Goal: Use online tool/utility: Utilize a website feature to perform a specific function

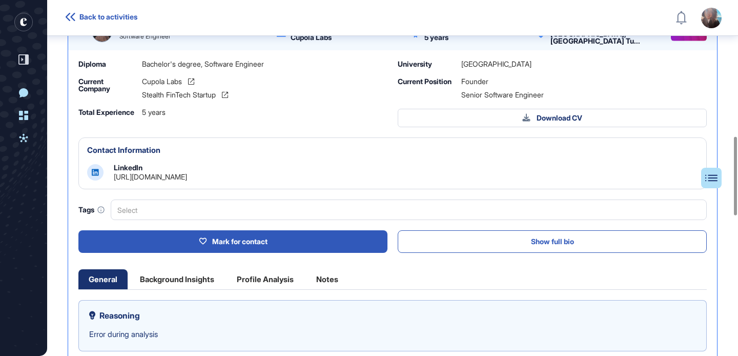
scroll to position [706, 0]
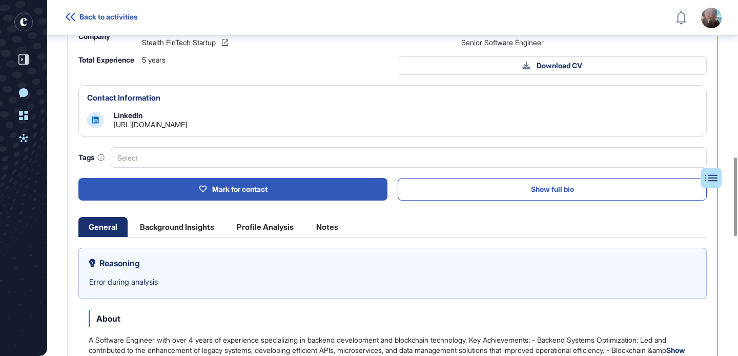
click at [187, 126] on link "[URL][DOMAIN_NAME]" at bounding box center [150, 124] width 73 height 9
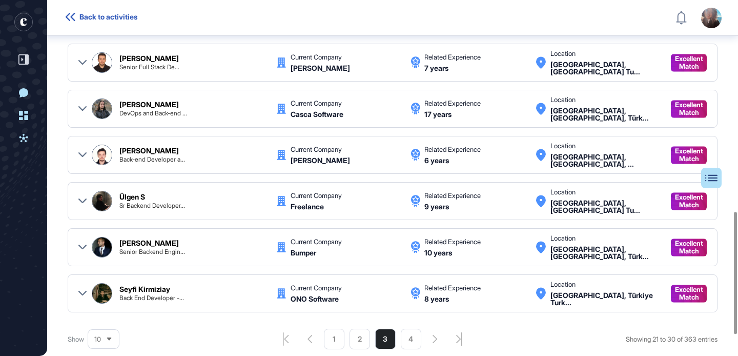
scroll to position [620, 0]
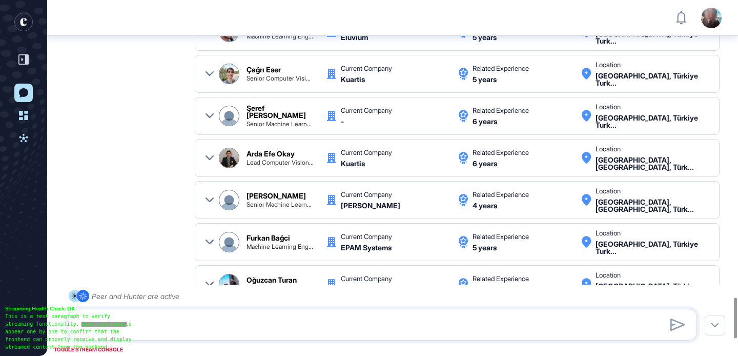
scroll to position [2594, 0]
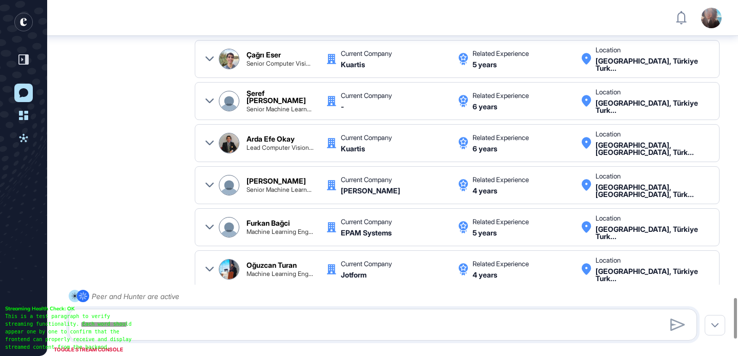
click at [210, 147] on icon at bounding box center [209, 143] width 8 height 8
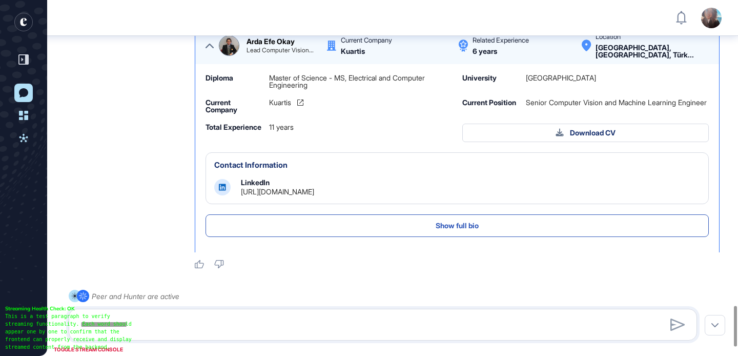
scroll to position [2682, 0]
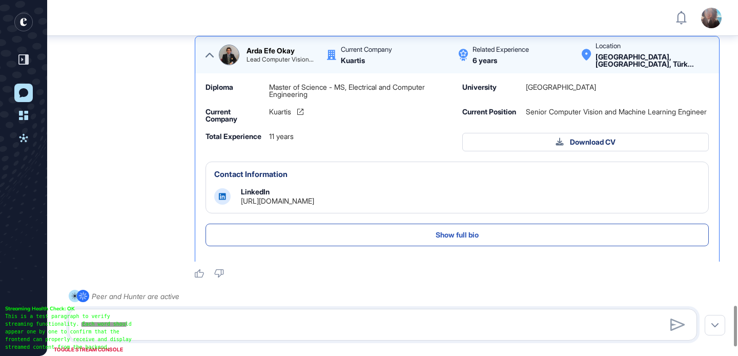
click at [207, 59] on icon at bounding box center [209, 55] width 8 height 8
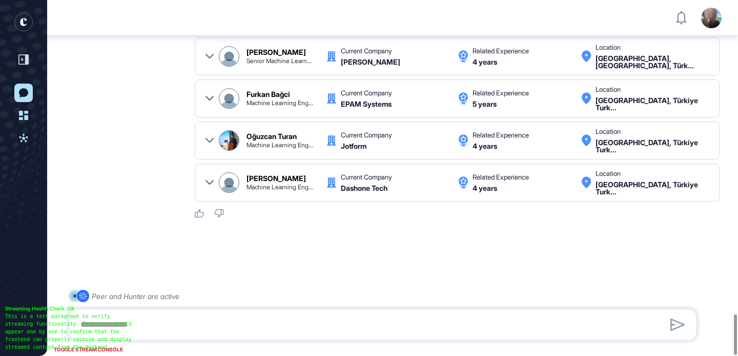
scroll to position [2738, 0]
click at [207, 138] on icon at bounding box center [209, 140] width 8 height 8
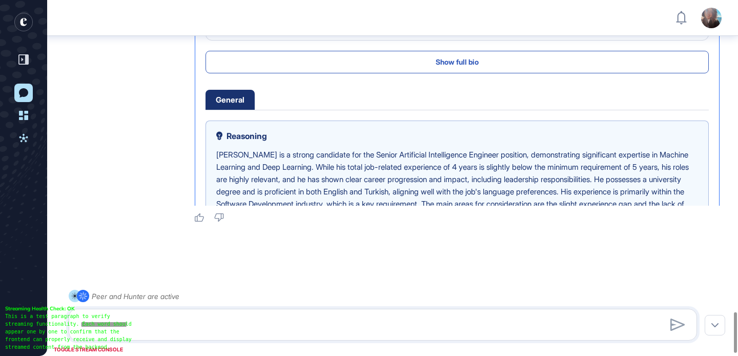
scroll to position [219, 0]
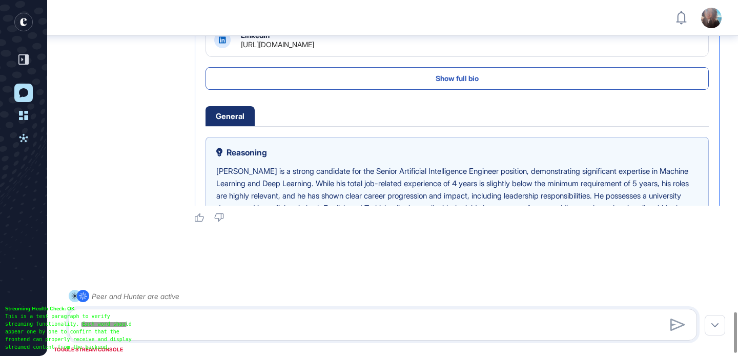
click at [294, 49] on link "https://www.linkedin.com/in/canturan10" at bounding box center [277, 44] width 73 height 9
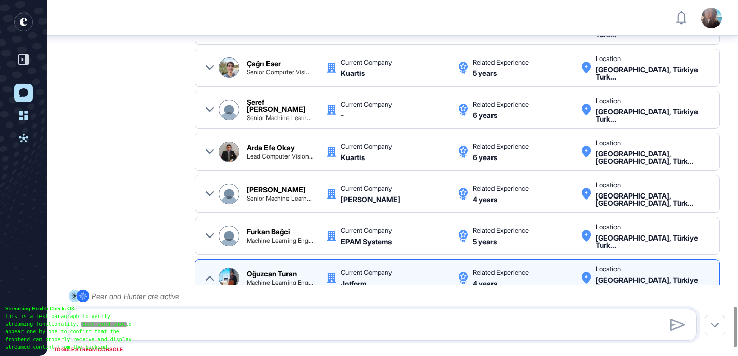
scroll to position [2757, 0]
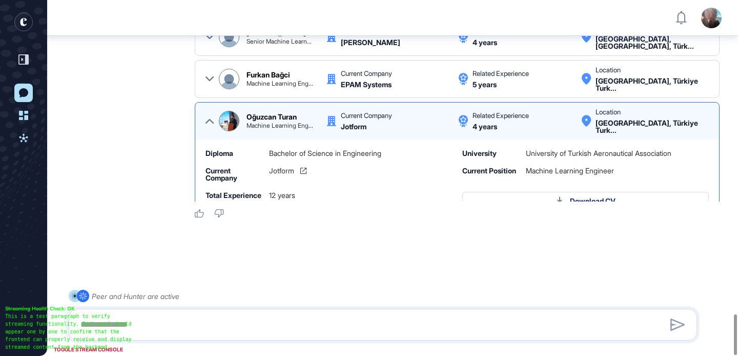
click at [209, 117] on icon at bounding box center [209, 121] width 8 height 8
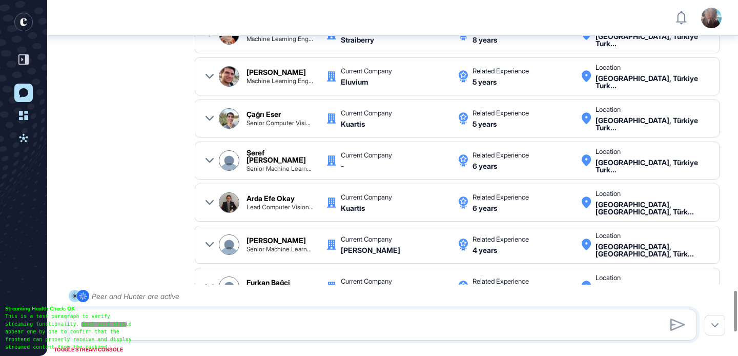
scroll to position [2346, 0]
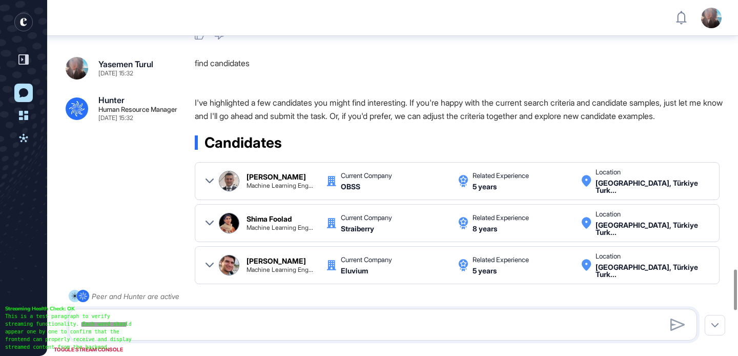
click at [207, 185] on icon at bounding box center [209, 181] width 8 height 8
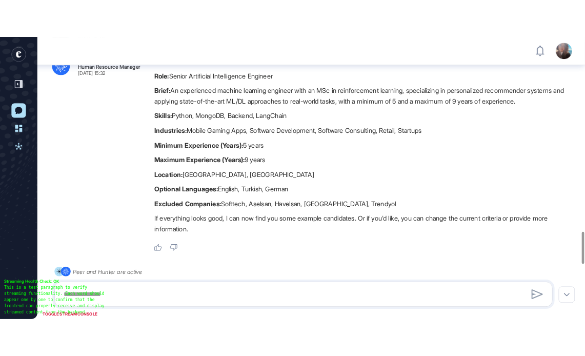
scroll to position [2112, 0]
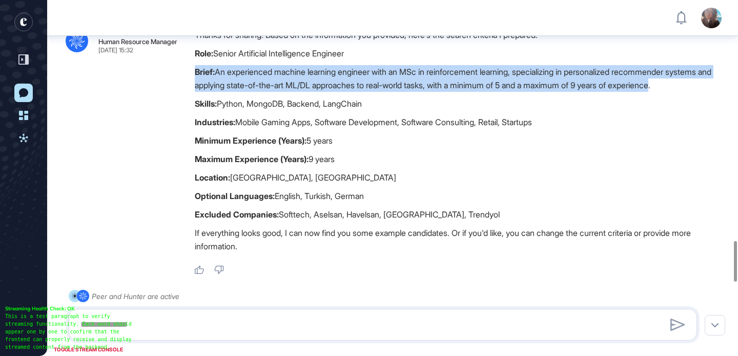
drag, startPoint x: 234, startPoint y: 96, endPoint x: 193, endPoint y: 73, distance: 47.3
click at [193, 73] on div ".cls-2{fill:#fff} Hunter Human Resource Manager Aug 12, 2025 15:32 Thanks for s…" at bounding box center [393, 151] width 654 height 246
copy p "Brief: An experienced machine learning engineer with an MSc in reinforcement le…"
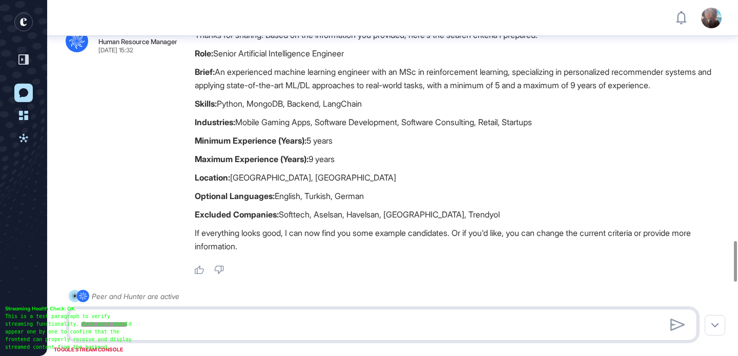
click at [197, 323] on textarea at bounding box center [382, 324] width 617 height 20
paste textarea "**********"
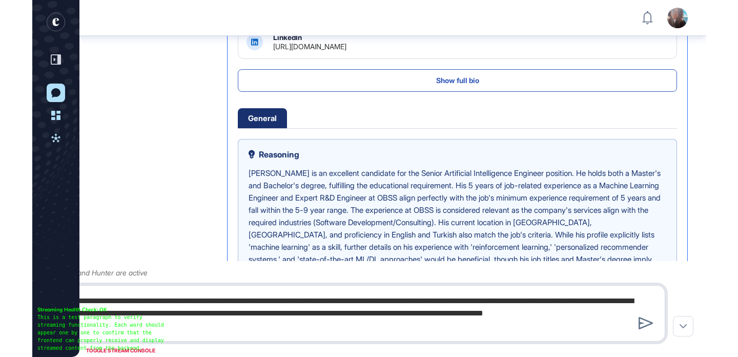
scroll to position [357, 738]
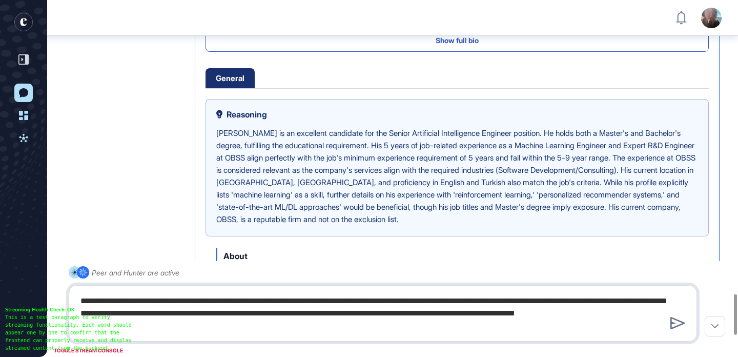
paste textarea "**********"
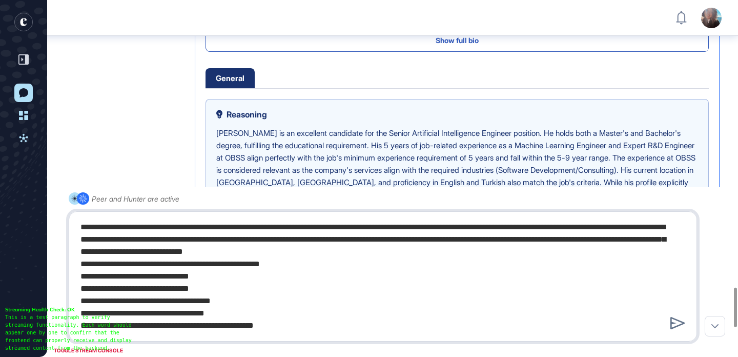
click at [333, 260] on textarea "**********" at bounding box center [382, 276] width 617 height 119
type textarea "**********"
click at [677, 322] on icon at bounding box center [677, 323] width 15 height 12
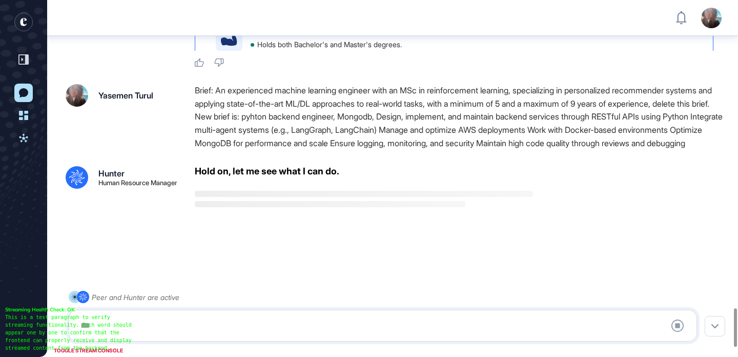
scroll to position [2921, 0]
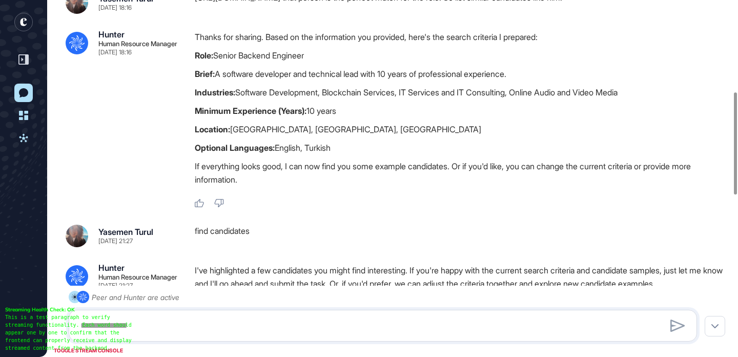
scroll to position [318, 0]
click at [178, 325] on textarea at bounding box center [382, 325] width 617 height 20
type textarea "**********"
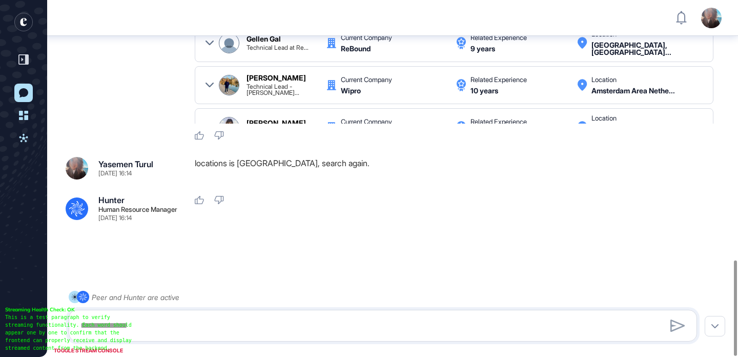
scroll to position [973, 0]
